Goal: Obtain resource: Download file/media

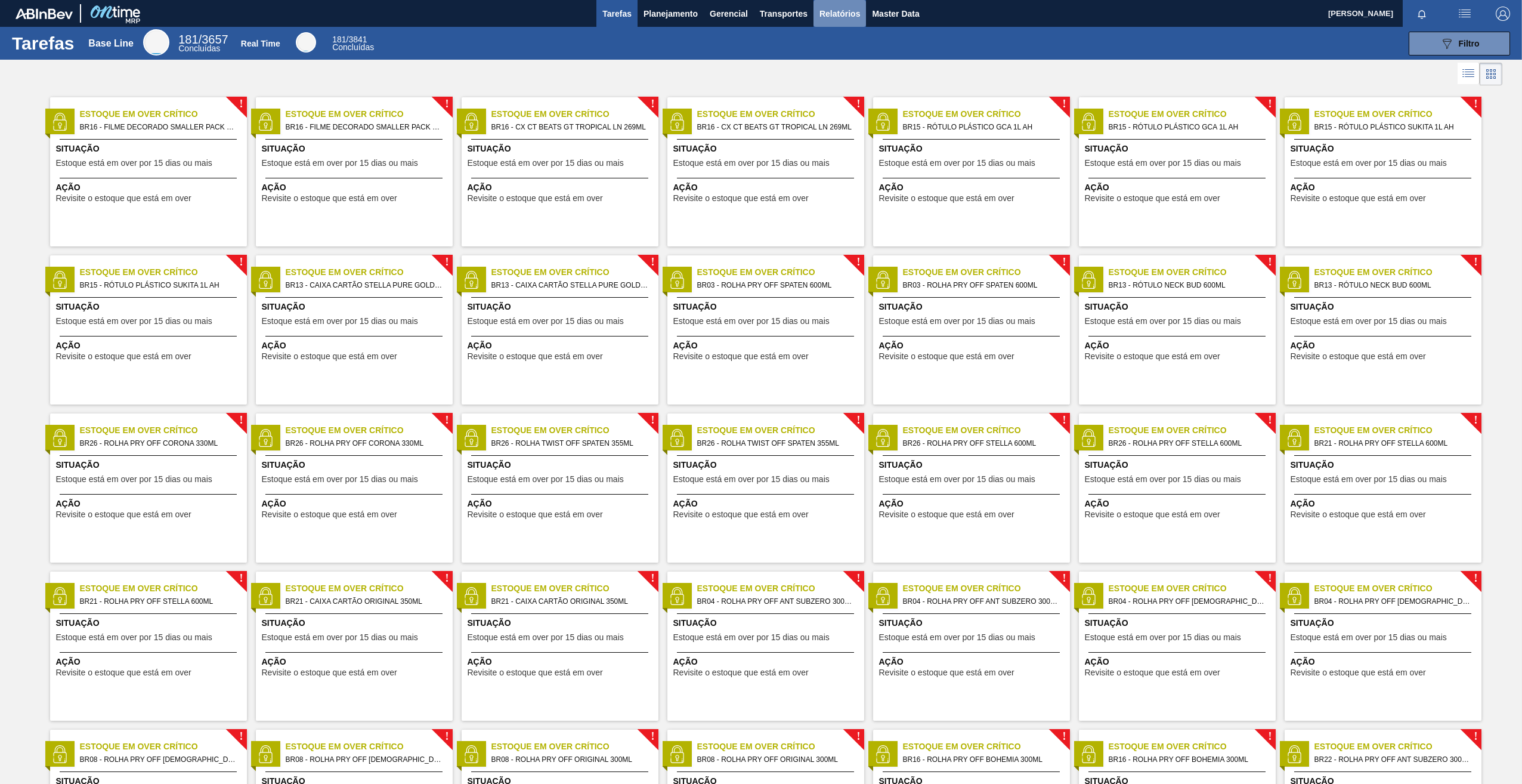
drag, startPoint x: 852, startPoint y: 8, endPoint x: 848, endPoint y: 21, distance: 13.6
click at [852, 9] on span "Relatórios" at bounding box center [840, 13] width 41 height 14
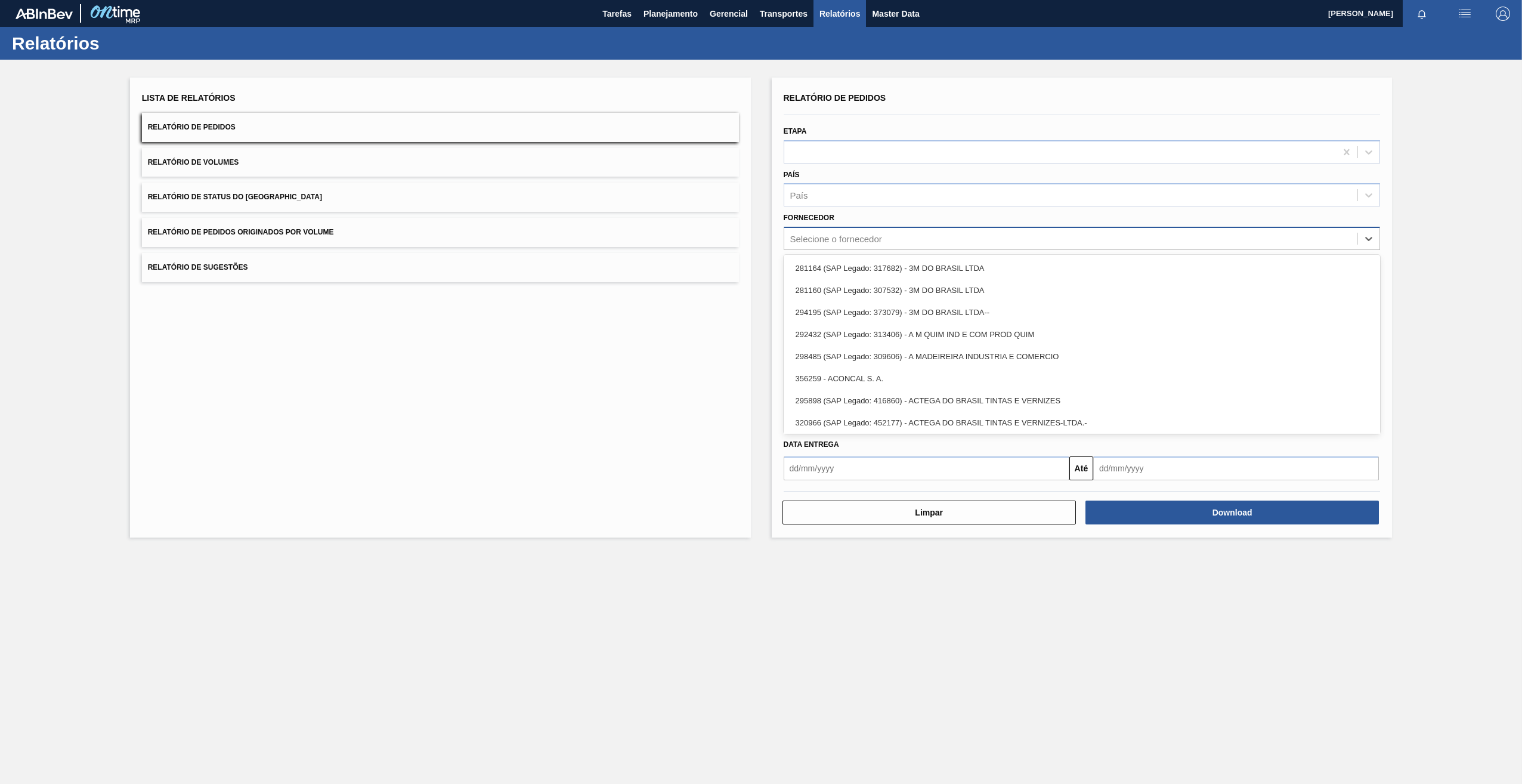
click at [852, 235] on div "Selecione o fornecedor" at bounding box center [836, 238] width 92 height 10
paste input "295202"
type input "295202"
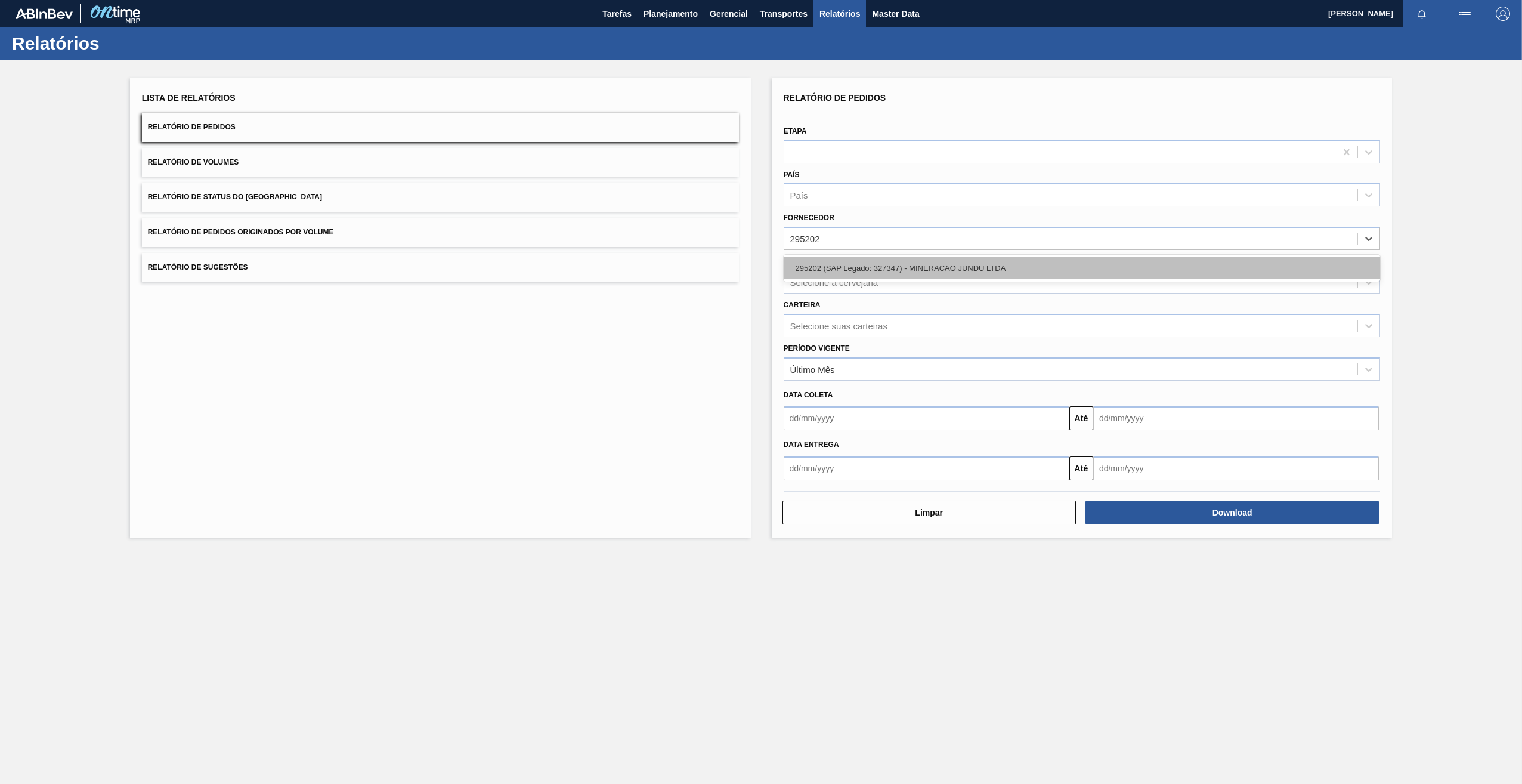
click at [936, 269] on div "295202 (SAP Legado: 327347) - MINERACAO JUNDU LTDA" at bounding box center [1082, 268] width 597 height 22
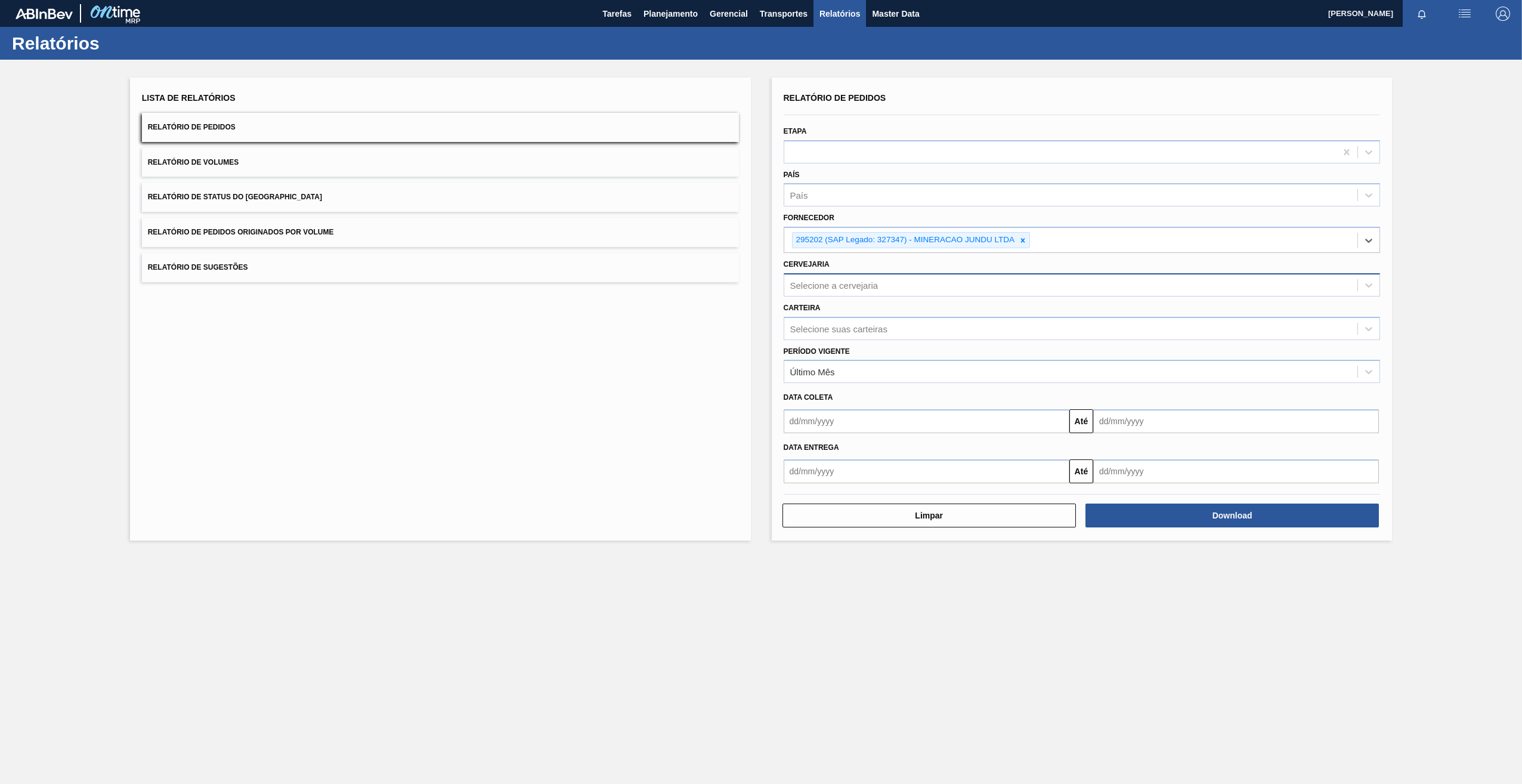
click at [861, 287] on div "Selecione a cervejaria" at bounding box center [834, 285] width 88 height 10
type input "BRV3"
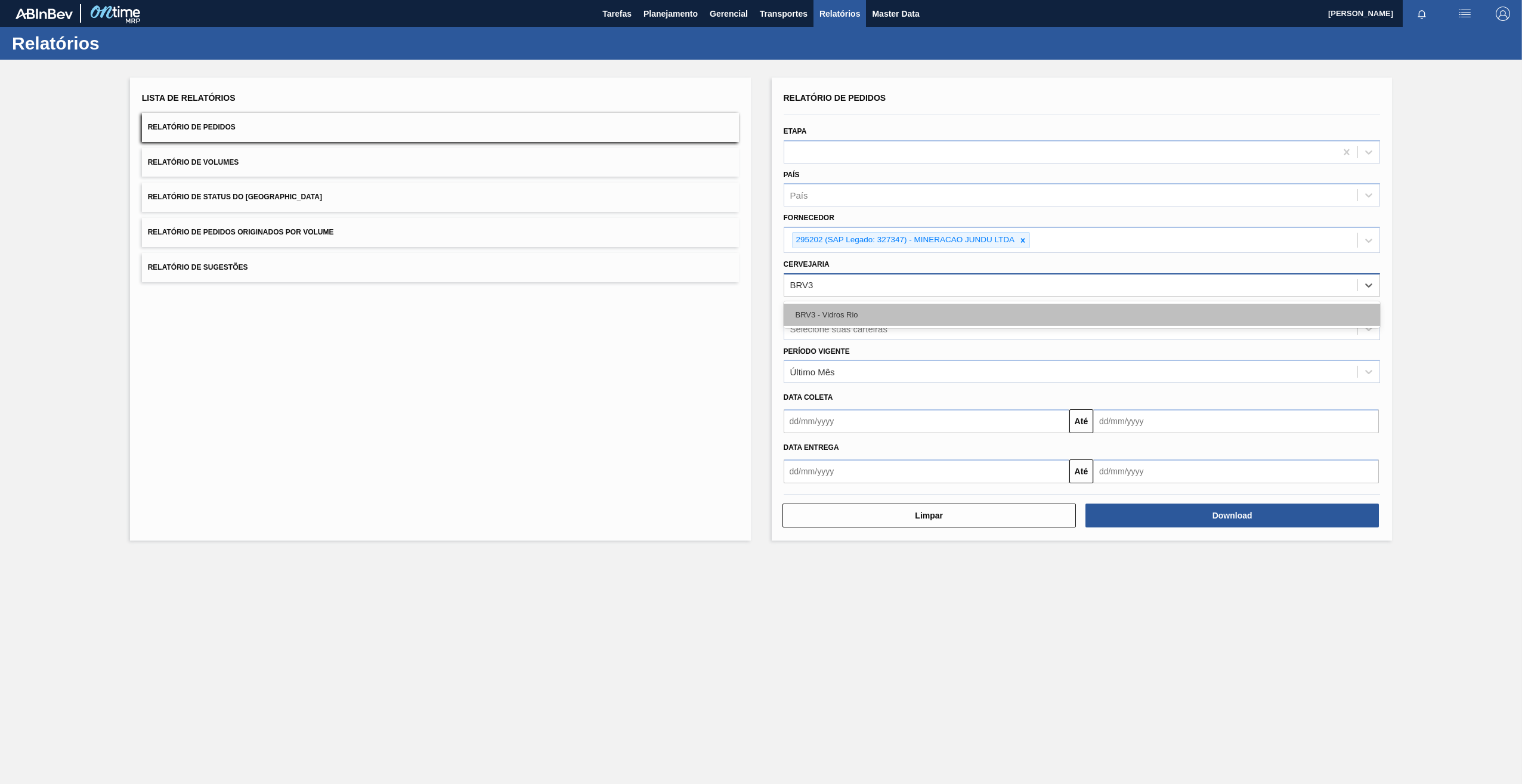
click at [853, 316] on div "BRV3 - Vidros Rio" at bounding box center [1082, 314] width 597 height 22
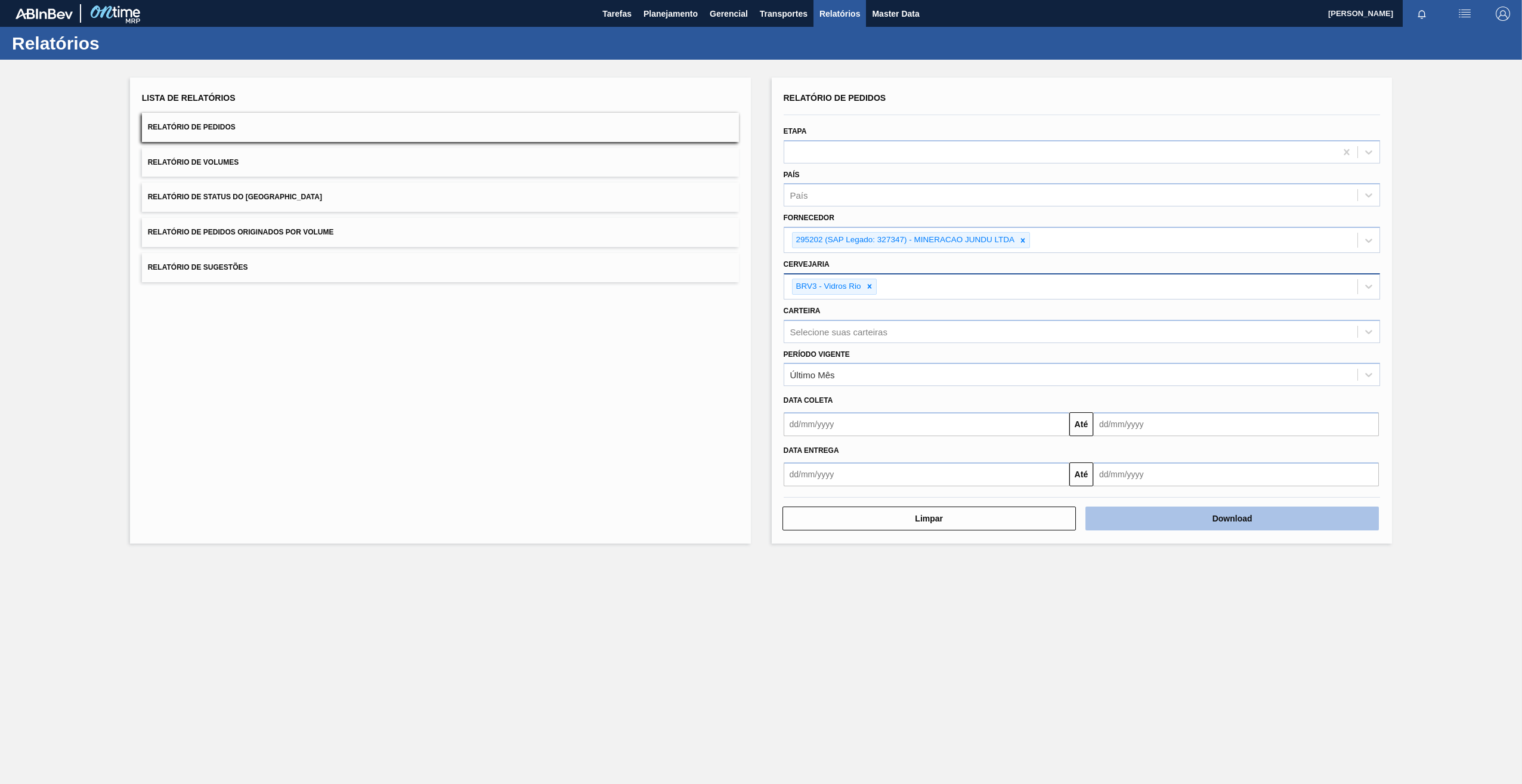
click at [1220, 520] on button "Download" at bounding box center [1233, 517] width 293 height 24
